Goal: Transaction & Acquisition: Purchase product/service

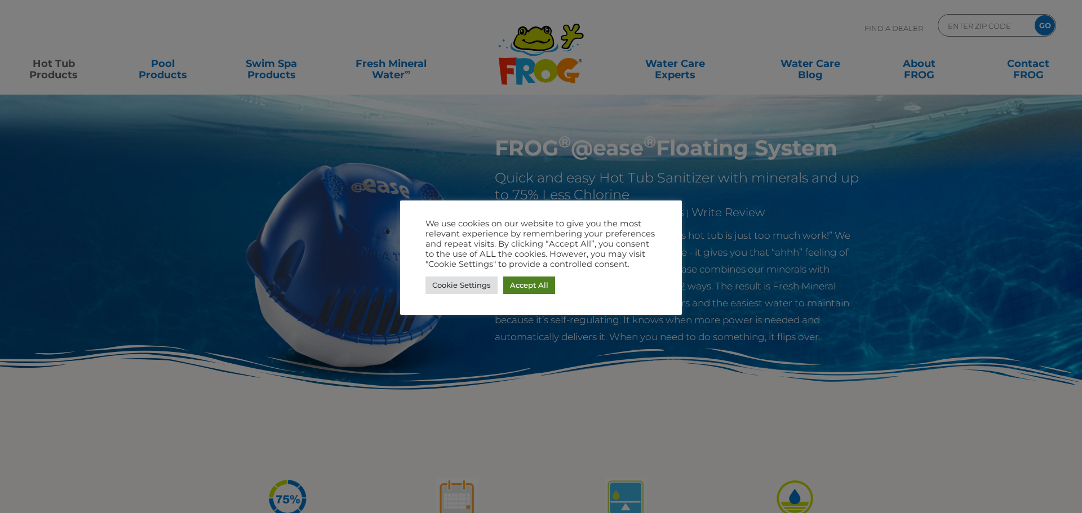
click at [511, 285] on link "Accept All" at bounding box center [529, 285] width 52 height 17
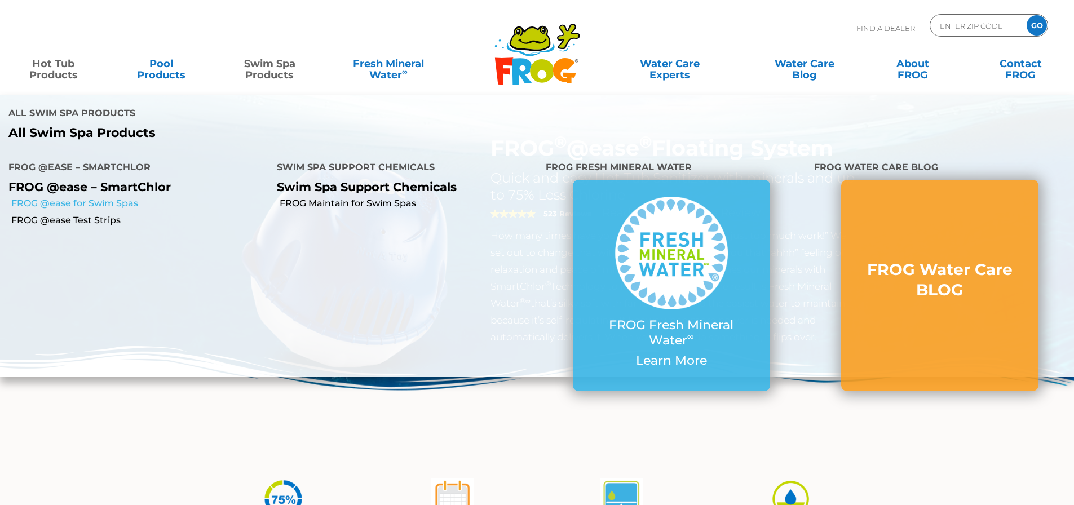
click at [106, 197] on link "FROG @ease for Swim Spas" at bounding box center [139, 203] width 257 height 12
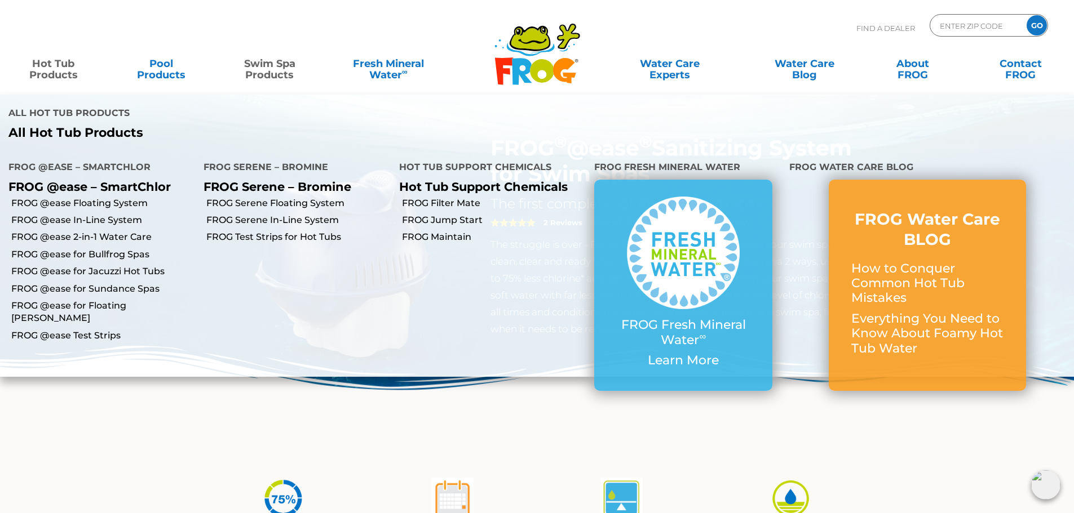
click at [61, 67] on link "Hot Tub Products" at bounding box center [53, 63] width 84 height 23
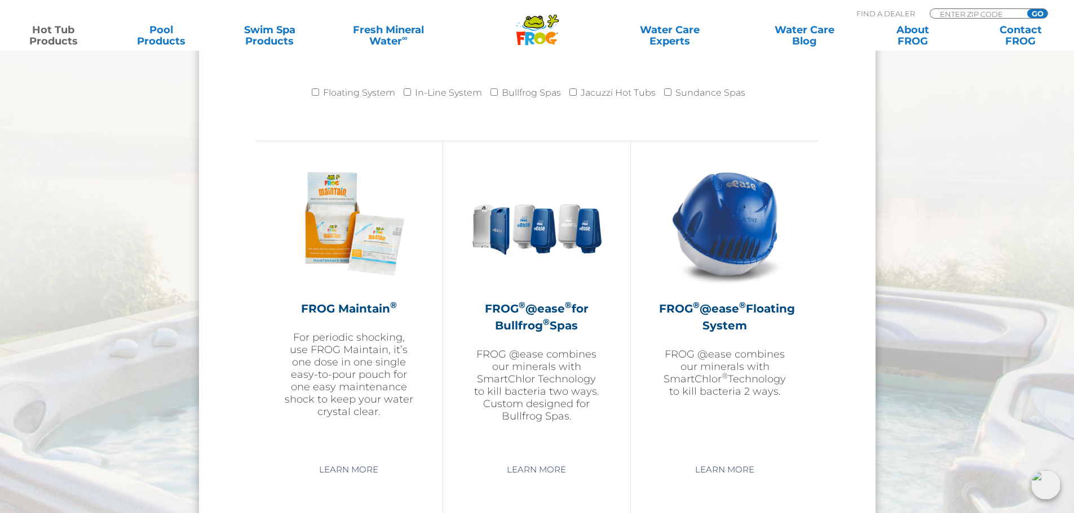
scroll to position [1184, 0]
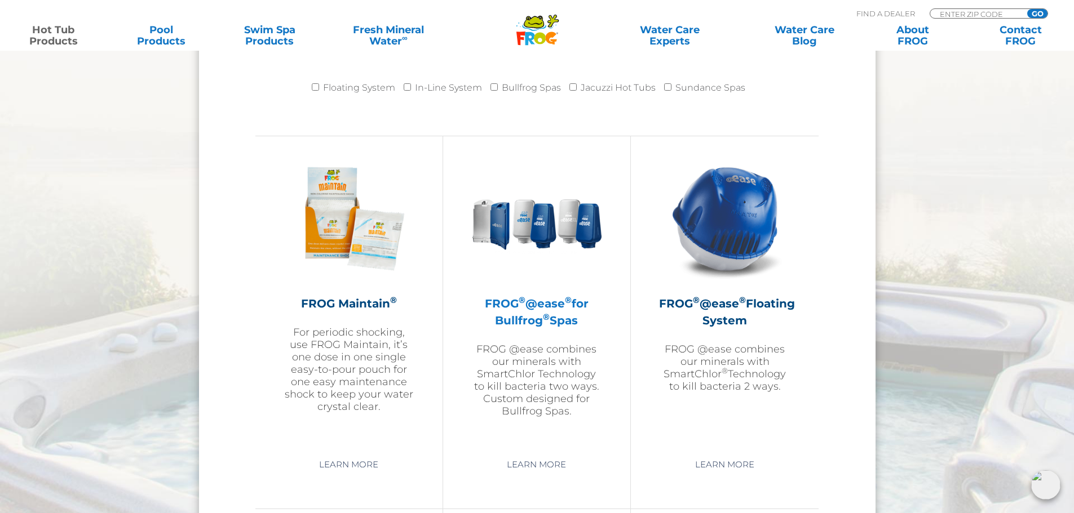
click at [521, 233] on img at bounding box center [536, 218] width 131 height 131
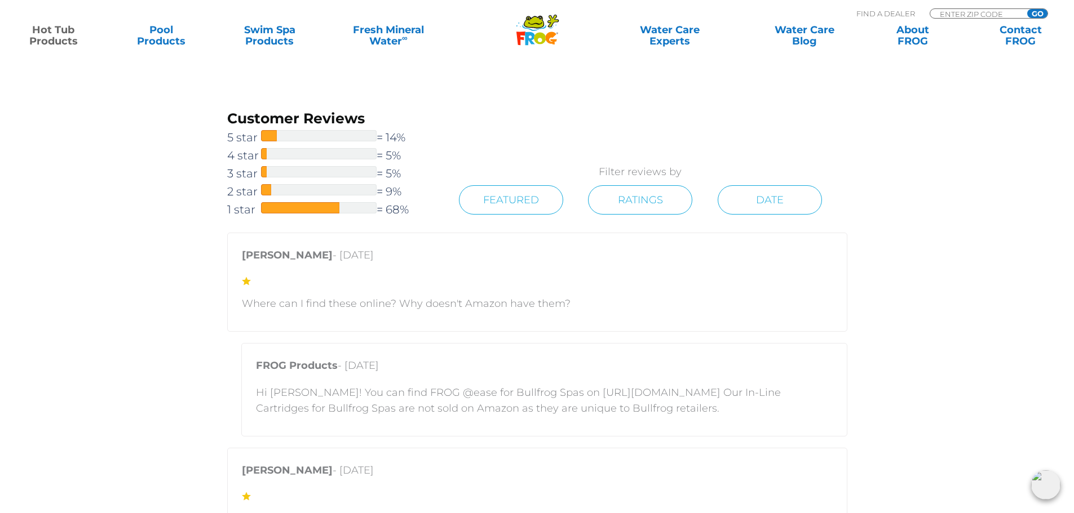
scroll to position [2085, 0]
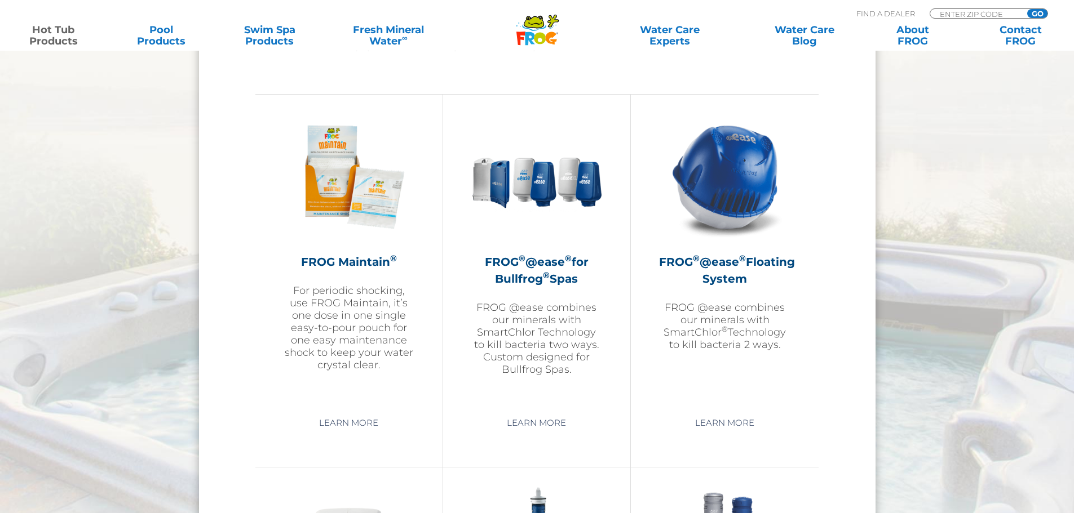
scroll to position [1184, 0]
